Goal: Task Accomplishment & Management: Manage account settings

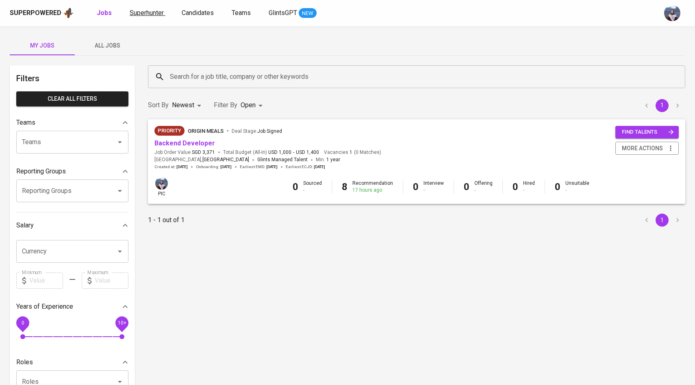
click at [144, 9] on span "Superhunter" at bounding box center [147, 13] width 34 height 8
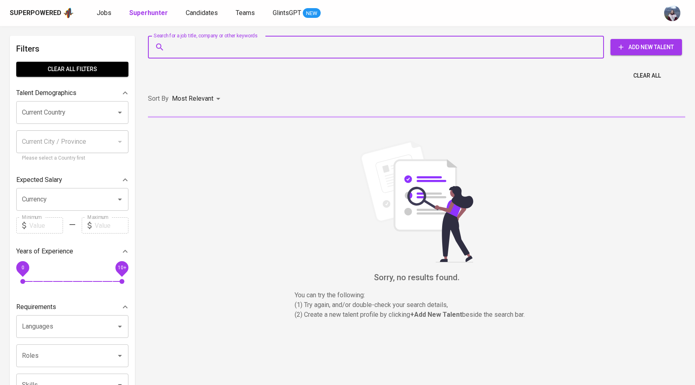
click at [208, 51] on input "Search for a job title, company or other keywords" at bounding box center [378, 46] width 420 height 15
paste input "[EMAIL_ADDRESS][DOMAIN_NAME]"
type input "[EMAIL_ADDRESS][DOMAIN_NAME]"
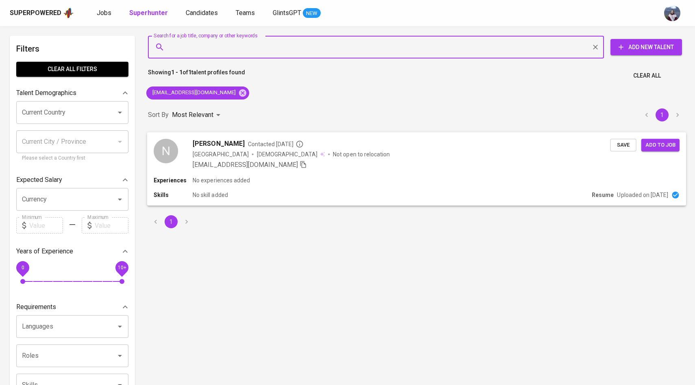
click at [177, 153] on div "N" at bounding box center [166, 151] width 24 height 24
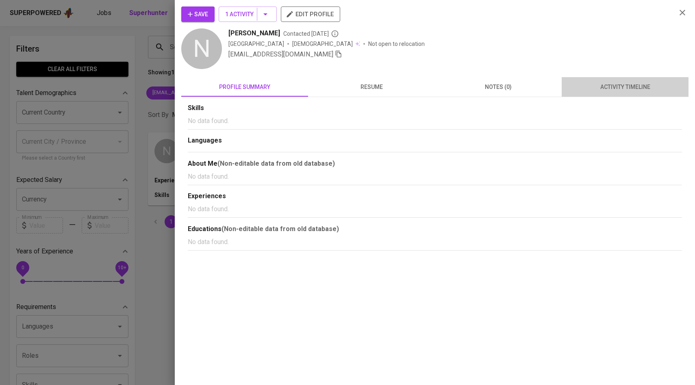
click at [615, 92] on button "activity timeline" at bounding box center [624, 86] width 127 height 19
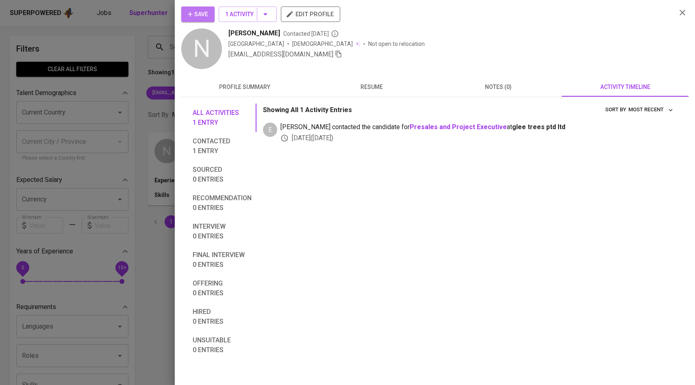
click at [206, 10] on span "Save" at bounding box center [198, 14] width 20 height 10
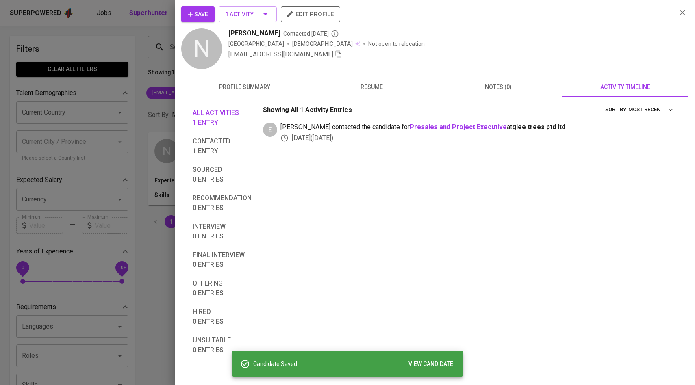
click at [160, 52] on div at bounding box center [347, 192] width 695 height 385
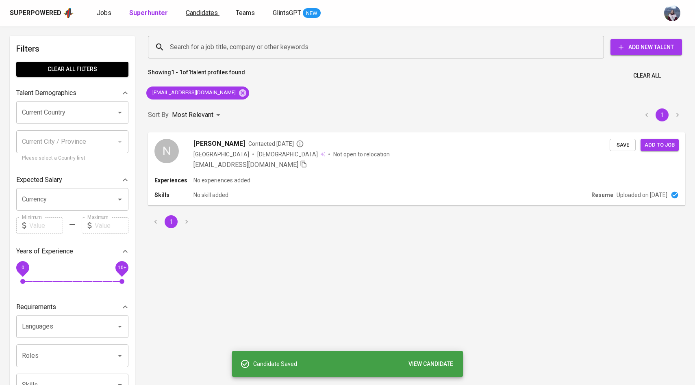
click at [207, 15] on span "Candidates" at bounding box center [202, 13] width 32 height 8
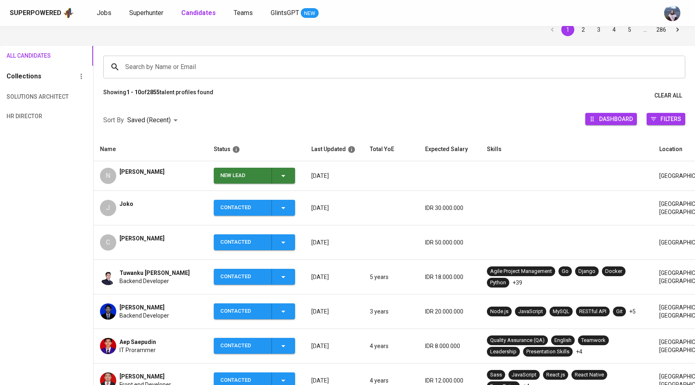
scroll to position [45, 0]
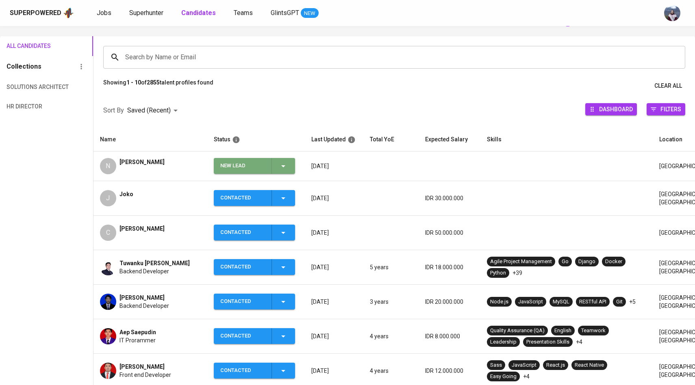
click at [281, 166] on icon "button" at bounding box center [283, 166] width 10 height 10
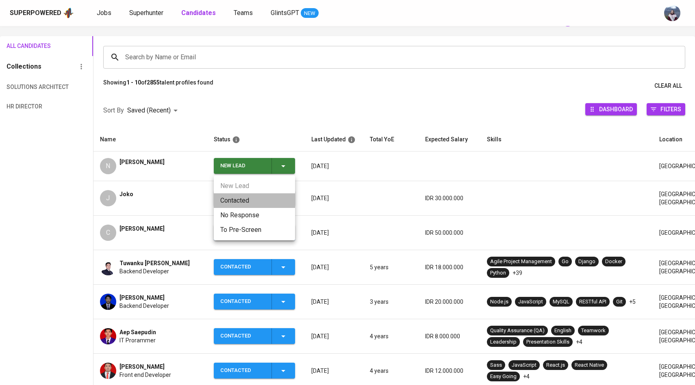
click at [242, 196] on li "Contacted" at bounding box center [254, 200] width 81 height 15
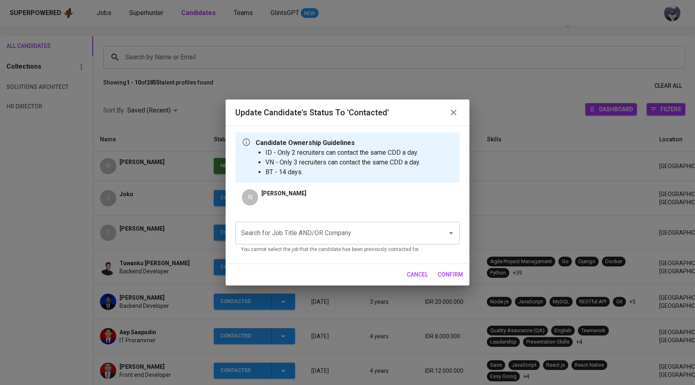
click at [284, 238] on input "Search for Job Title AND/OR Company" at bounding box center [336, 232] width 194 height 15
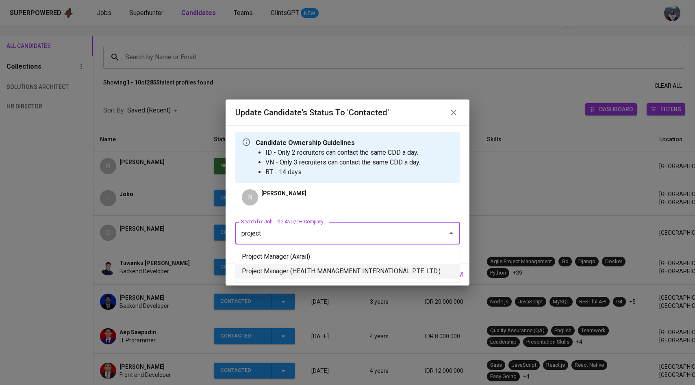
click at [310, 272] on li "Project Manager (HEALTH MANAGEMENT INTERNATIONAL PTE. LTD.)" at bounding box center [347, 271] width 224 height 15
type input "project"
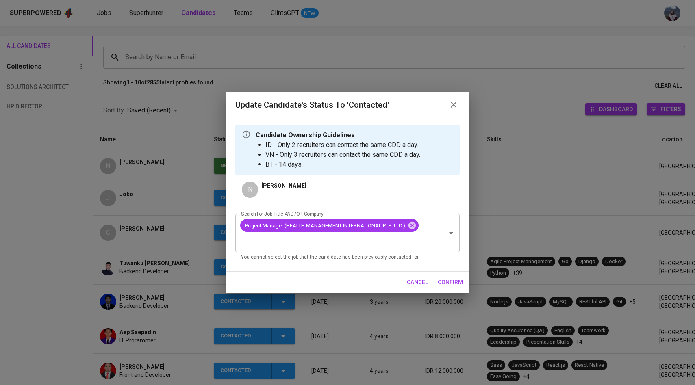
click at [461, 282] on span "confirm" at bounding box center [450, 282] width 25 height 10
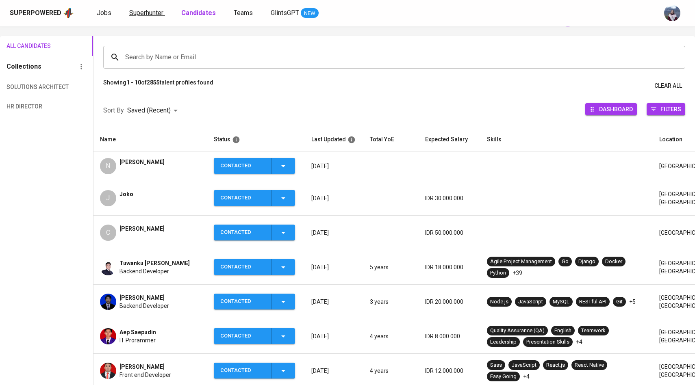
click at [140, 11] on span "Superhunter" at bounding box center [146, 13] width 34 height 8
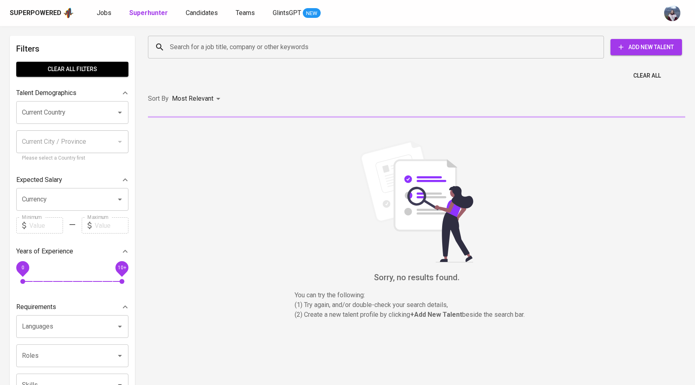
click at [173, 46] on input "Search for a job title, company or other keywords" at bounding box center [378, 46] width 420 height 15
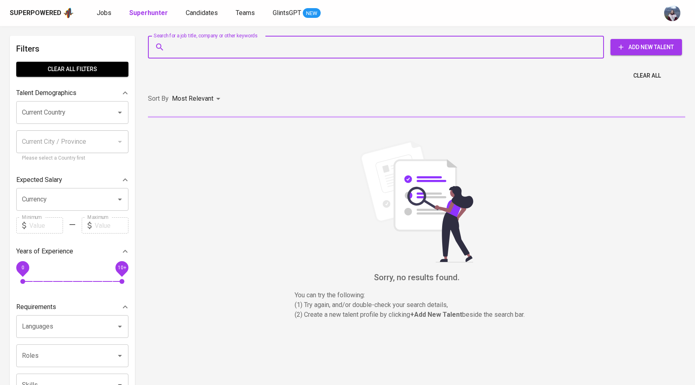
paste input ": [EMAIL_ADDRESS][DOMAIN_NAME]"
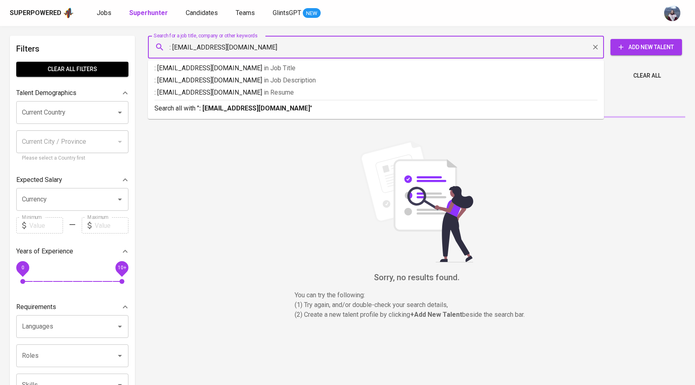
click at [175, 48] on input ": [EMAIL_ADDRESS][DOMAIN_NAME]" at bounding box center [378, 46] width 420 height 15
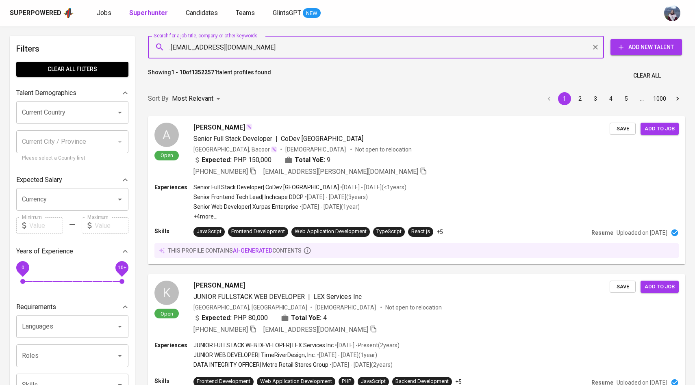
type input "[EMAIL_ADDRESS][DOMAIN_NAME]"
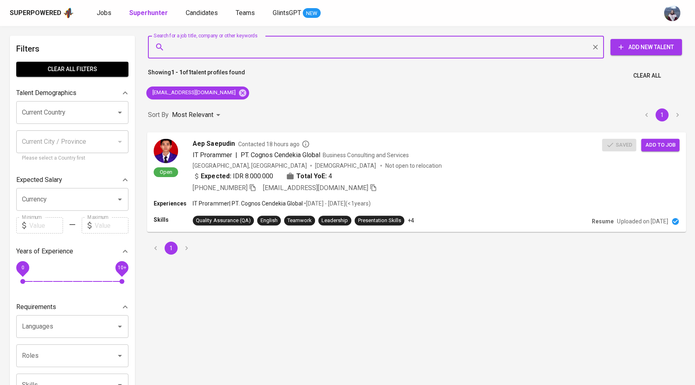
click at [169, 147] on img at bounding box center [166, 151] width 24 height 24
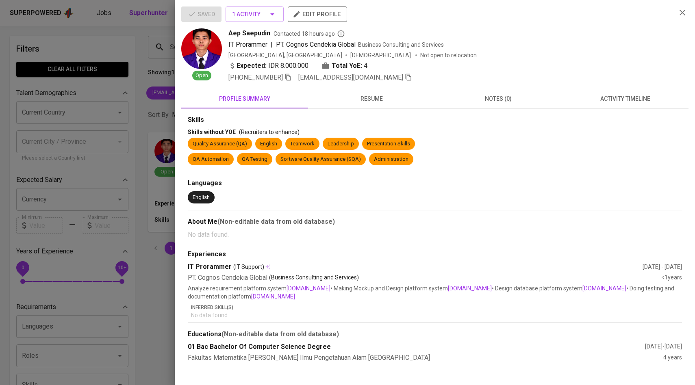
click at [616, 100] on span "activity timeline" at bounding box center [624, 99] width 117 height 10
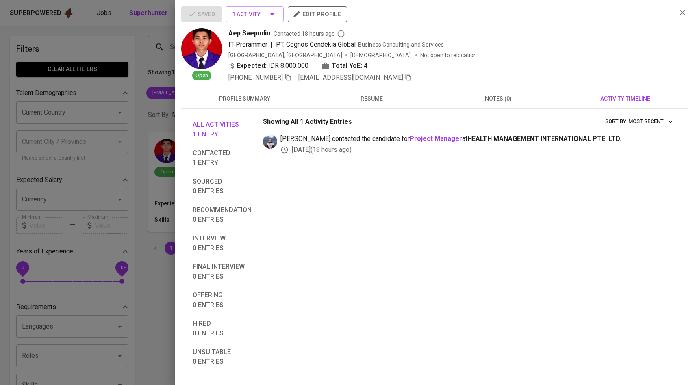
click at [56, 136] on div at bounding box center [347, 192] width 695 height 385
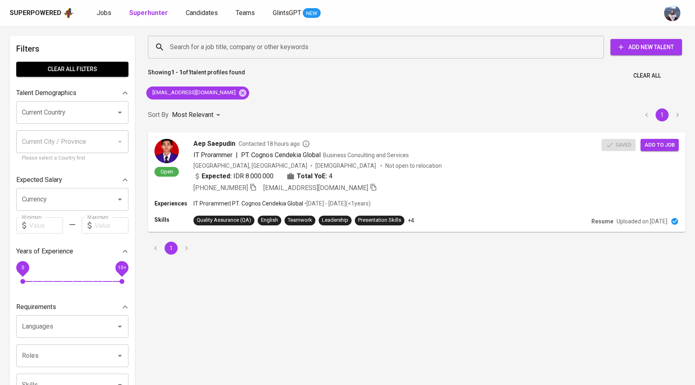
click at [191, 19] on div "Superpowered Jobs Superhunter Candidates Teams GlintsGPT NEW" at bounding box center [334, 13] width 649 height 12
click at [191, 9] on span "Candidates" at bounding box center [202, 13] width 32 height 8
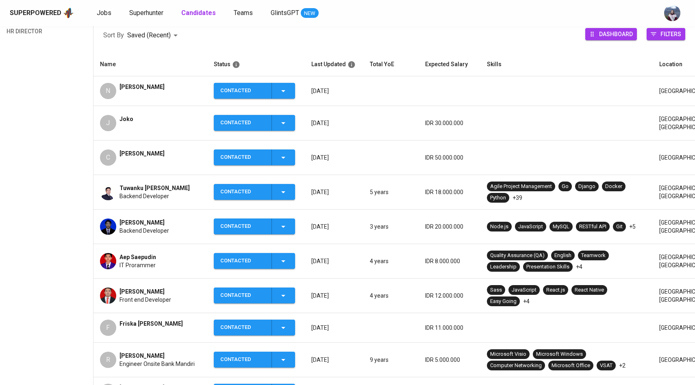
scroll to position [121, 0]
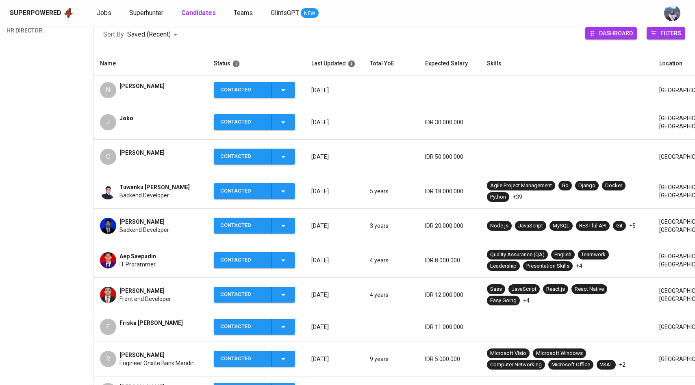
click at [104, 259] on img at bounding box center [108, 260] width 16 height 16
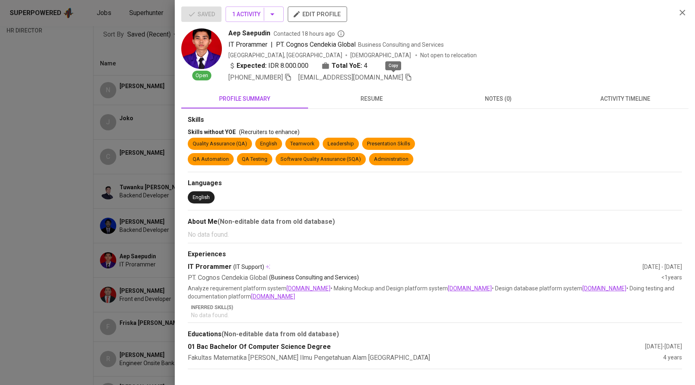
click at [405, 81] on span at bounding box center [408, 78] width 7 height 8
